Goal: Task Accomplishment & Management: Use online tool/utility

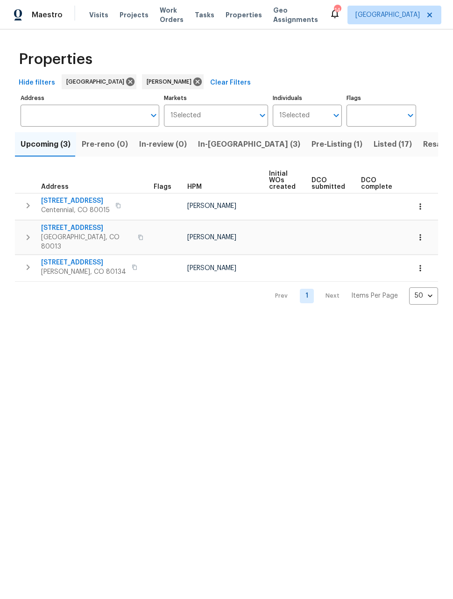
click at [374, 145] on span "Listed (17)" at bounding box center [393, 144] width 38 height 13
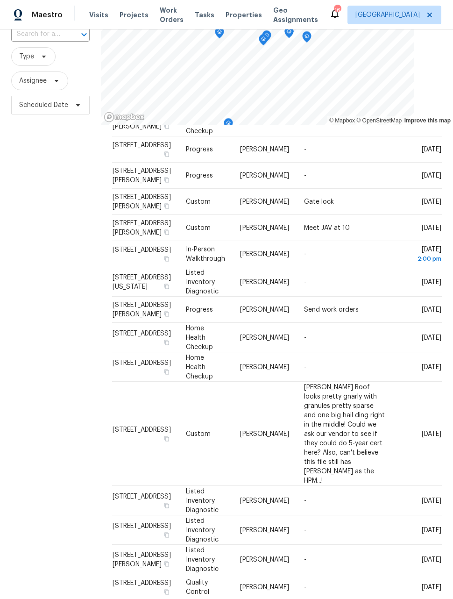
scroll to position [72, 0]
click at [51, 346] on div "Filters Reset ​ Type Assignee Scheduled Date" at bounding box center [50, 296] width 101 height 620
click at [0, 0] on icon at bounding box center [0, 0] width 0 height 0
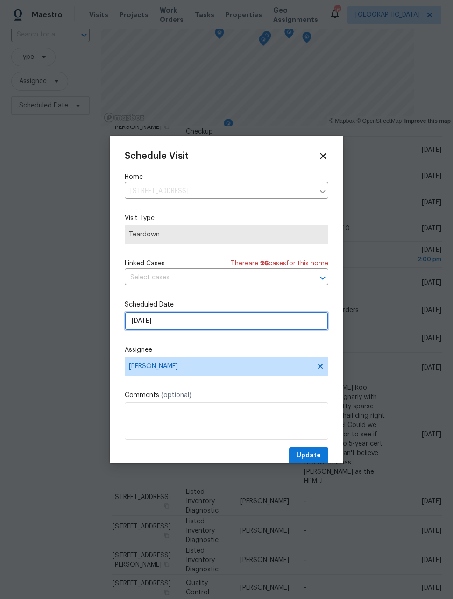
click at [250, 325] on input "9/17/2025" at bounding box center [227, 321] width 204 height 19
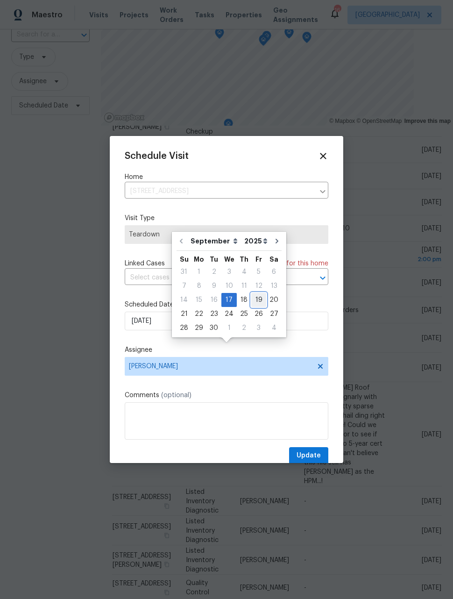
click at [255, 293] on div "19" at bounding box center [258, 299] width 15 height 13
type input "9/19/2025"
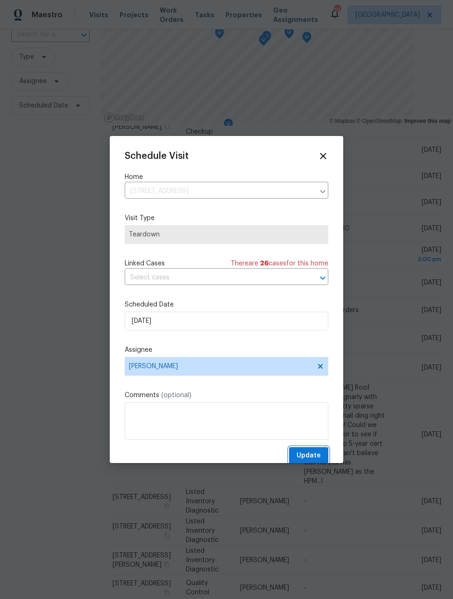
click at [319, 457] on span "Update" at bounding box center [309, 456] width 24 height 12
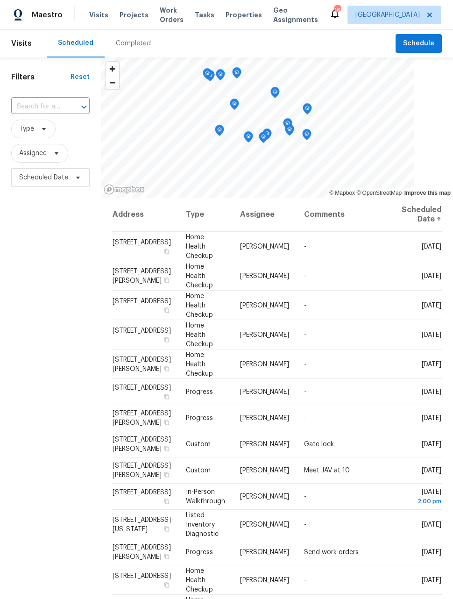
scroll to position [0, 0]
click at [424, 38] on span "Schedule" at bounding box center [418, 44] width 31 height 12
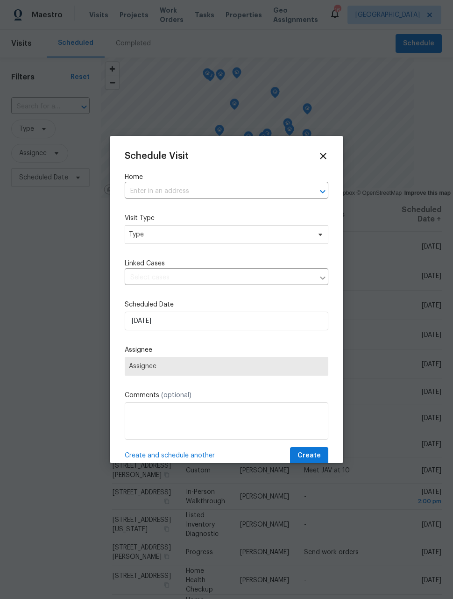
click at [257, 193] on input "text" at bounding box center [214, 191] width 178 height 14
type input "spruce"
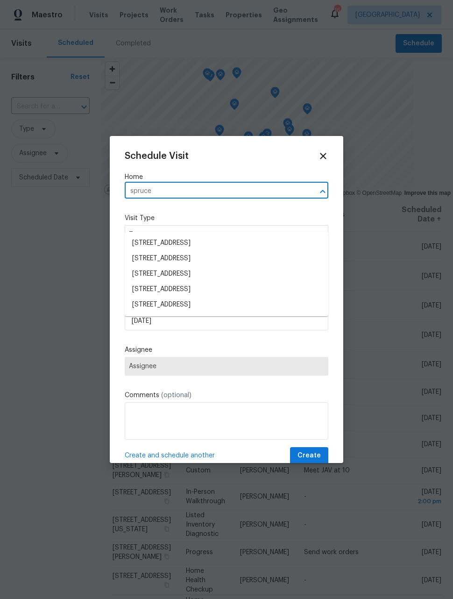
click at [243, 297] on li "5521 Spruce Ave, Castle Rock, CO 80104" at bounding box center [227, 304] width 204 height 15
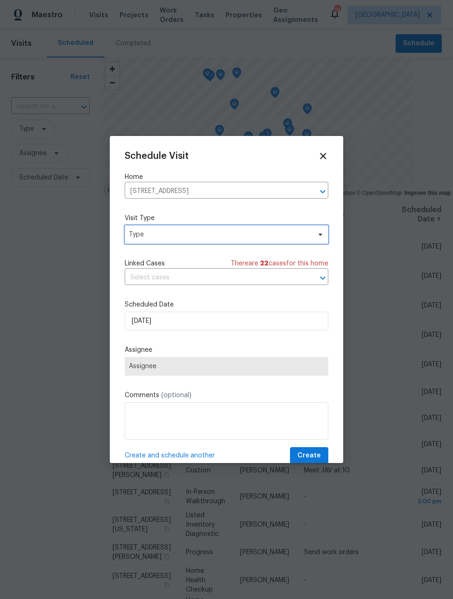
click at [237, 241] on span "Type" at bounding box center [227, 234] width 204 height 19
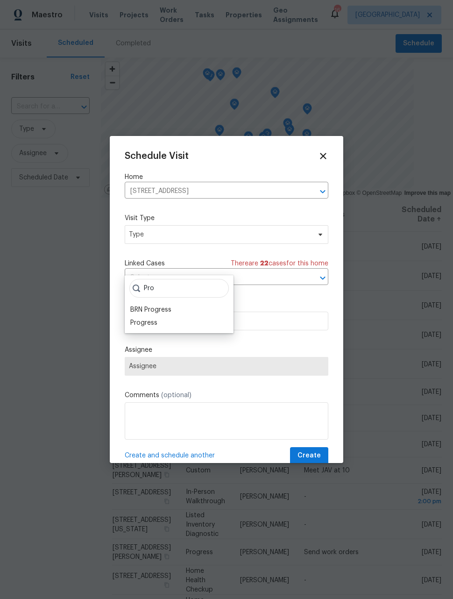
type input "Pro"
click at [161, 316] on div "Progress" at bounding box center [179, 322] width 103 height 13
click at [148, 318] on div "Progress" at bounding box center [143, 322] width 27 height 9
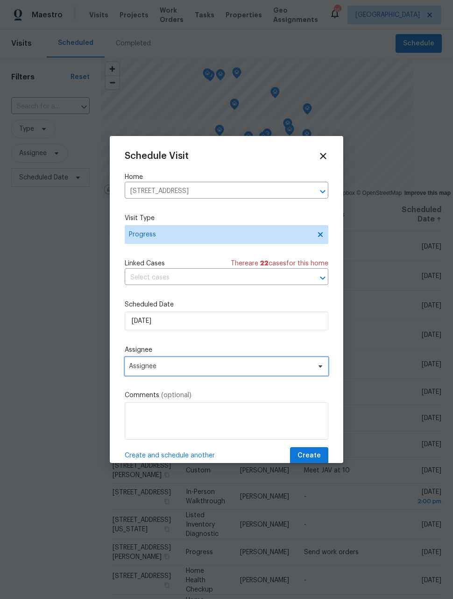
click at [236, 369] on span "Assignee" at bounding box center [220, 366] width 183 height 7
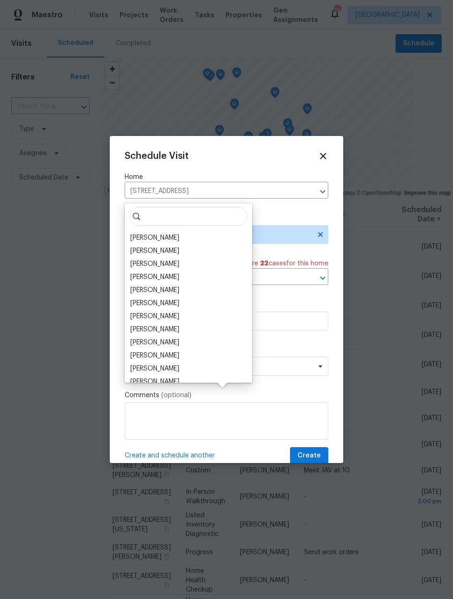
click at [162, 233] on div "[PERSON_NAME]" at bounding box center [154, 237] width 49 height 9
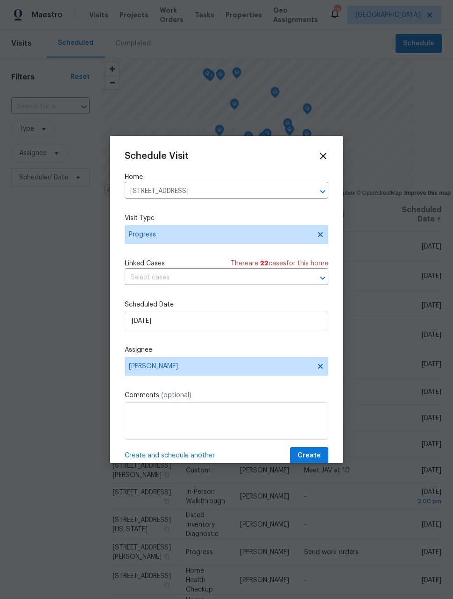
click at [155, 457] on span "Create and schedule another" at bounding box center [170, 455] width 90 height 9
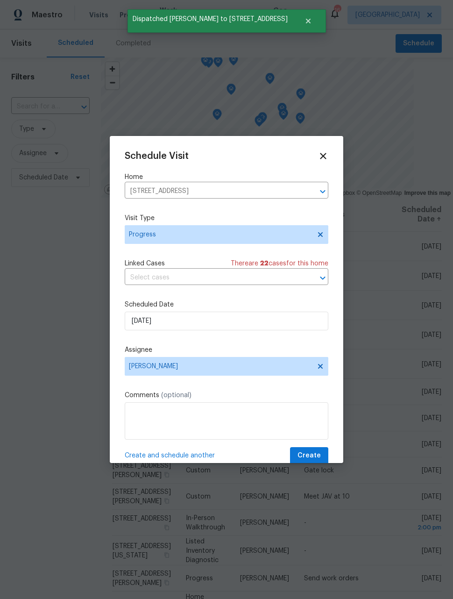
click at [308, 192] on icon "Clear" at bounding box center [310, 191] width 9 height 9
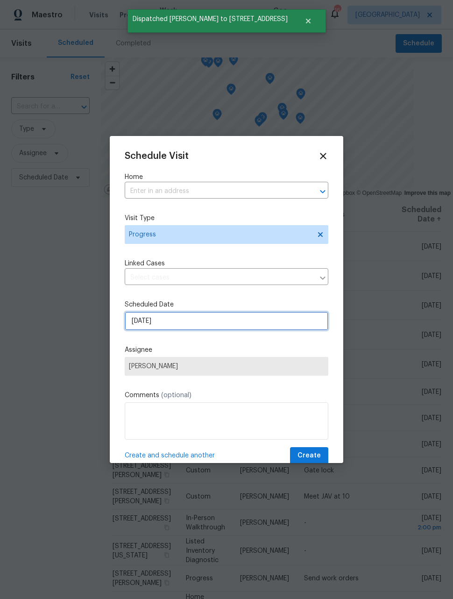
click at [263, 323] on input "9/17/2025" at bounding box center [227, 321] width 204 height 19
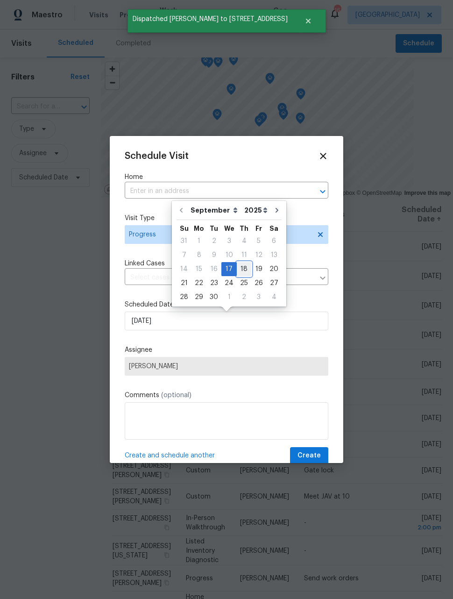
click at [242, 270] on div "18" at bounding box center [244, 269] width 14 height 13
type input "9/18/2025"
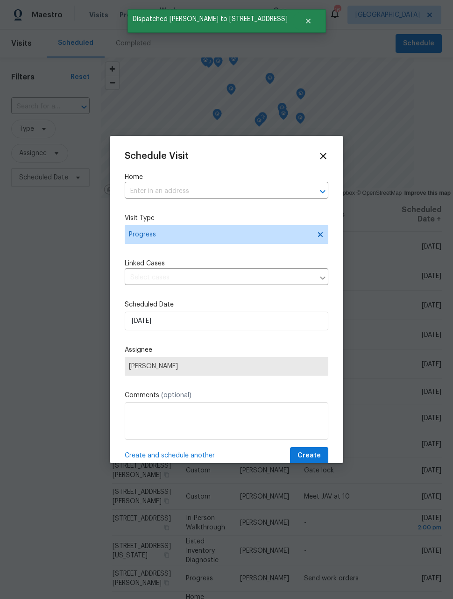
click at [259, 193] on input "text" at bounding box center [214, 191] width 178 height 14
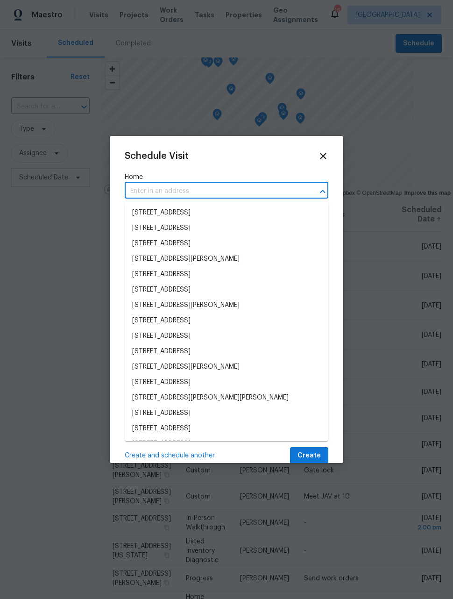
click at [259, 187] on input "text" at bounding box center [214, 191] width 178 height 14
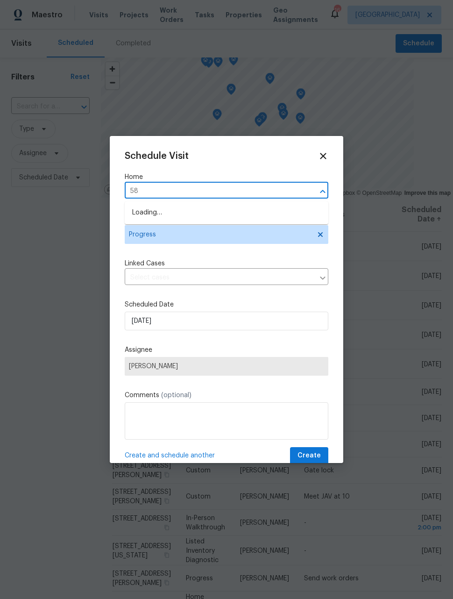
type input "584"
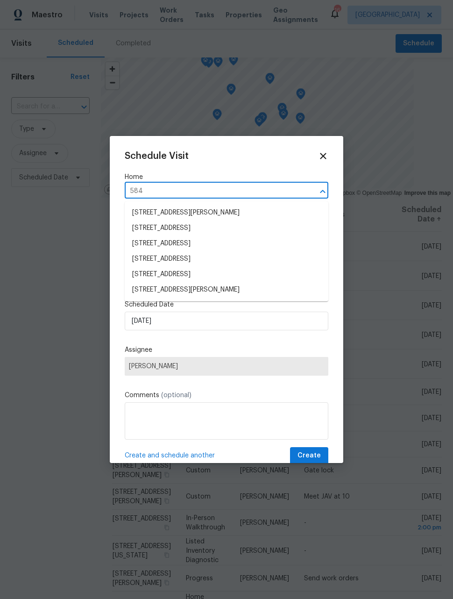
click at [234, 274] on li "584 W Prestwick Way, Castle Rock, CO 80104" at bounding box center [227, 274] width 204 height 15
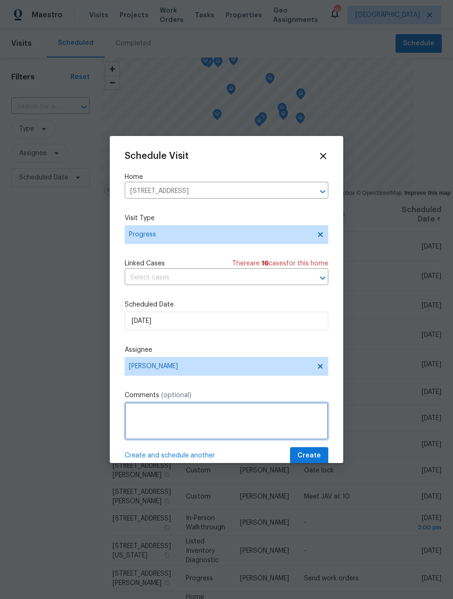
click at [266, 415] on textarea at bounding box center [227, 420] width 204 height 37
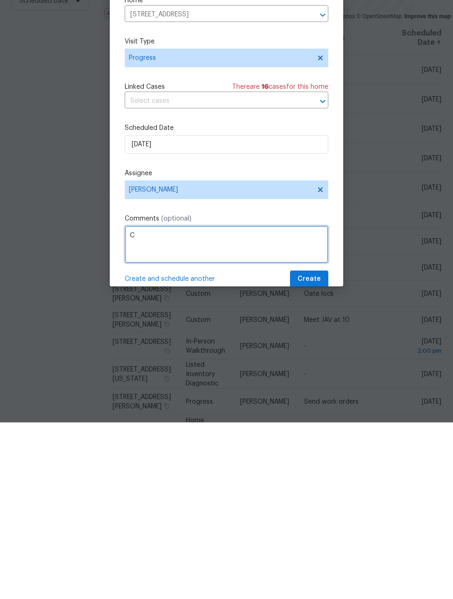
scroll to position [30, 0]
type textarea "Check on listed house"
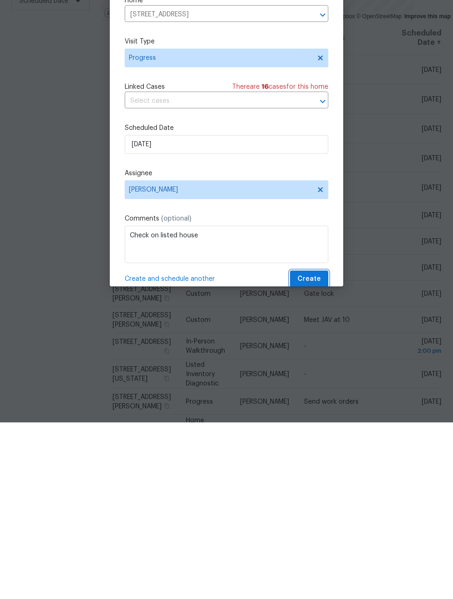
click at [316, 450] on span "Create" at bounding box center [309, 456] width 23 height 12
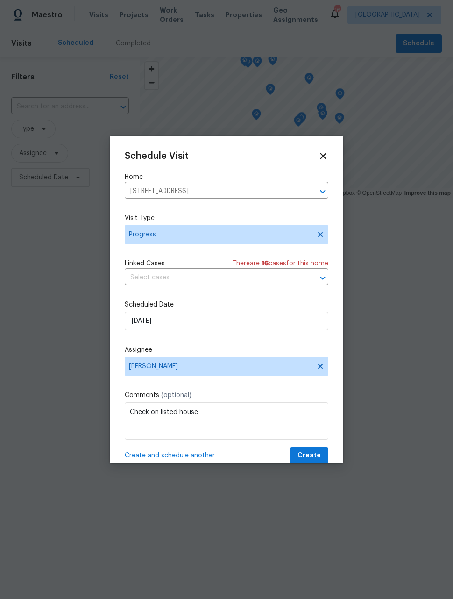
scroll to position [0, 0]
